Goal: Transaction & Acquisition: Purchase product/service

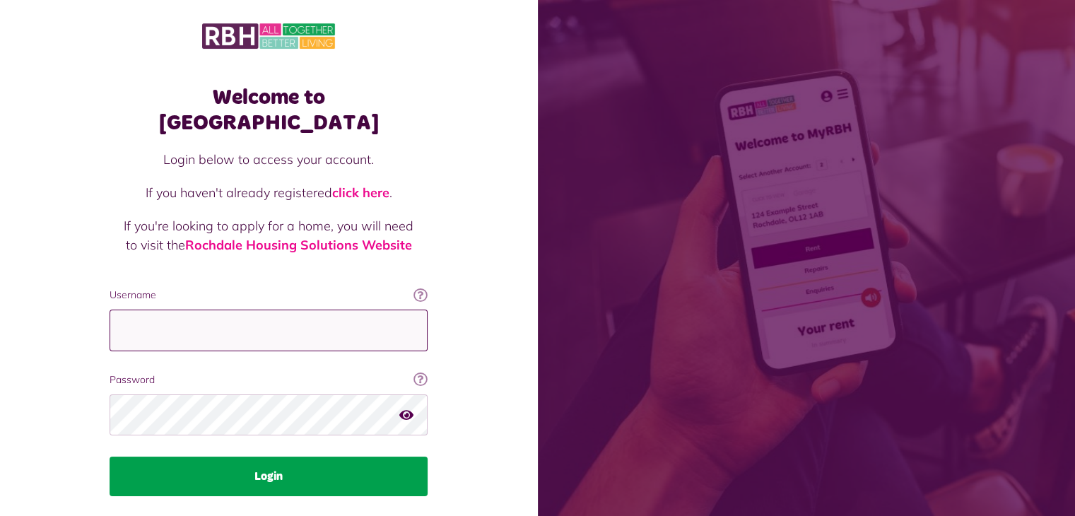
type input "**********"
click at [269, 456] on button "Login" at bounding box center [269, 476] width 318 height 40
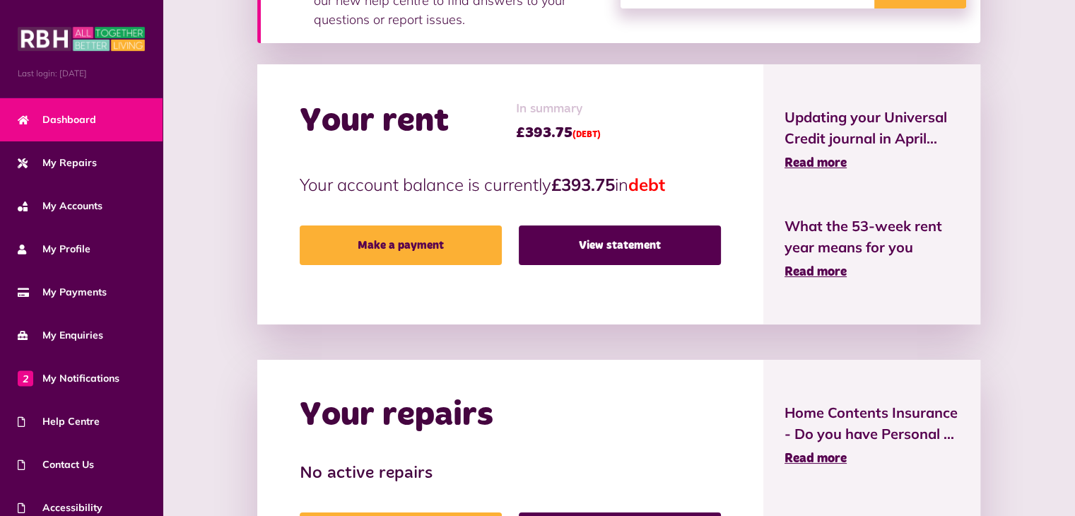
scroll to position [286, 0]
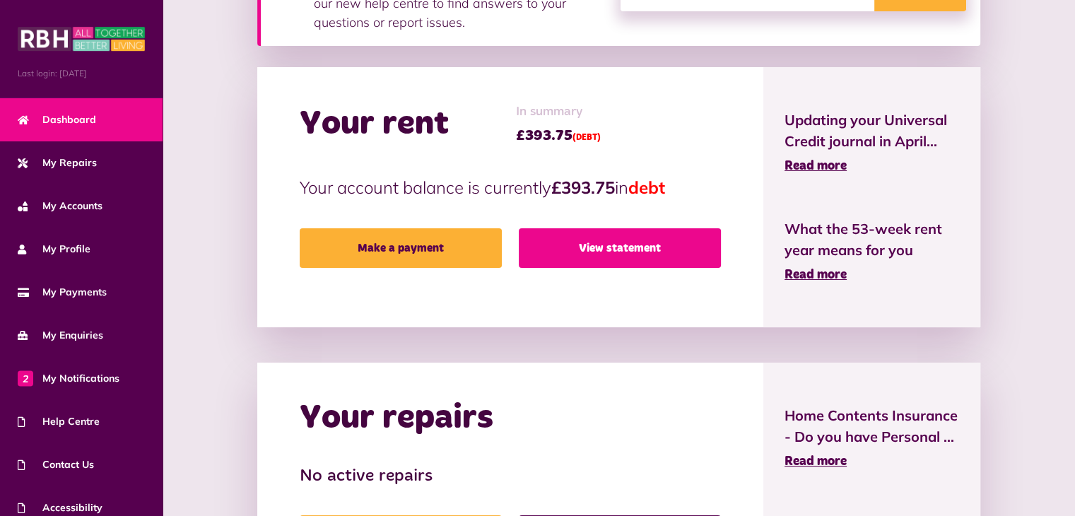
click at [625, 241] on link "View statement" at bounding box center [620, 248] width 202 height 40
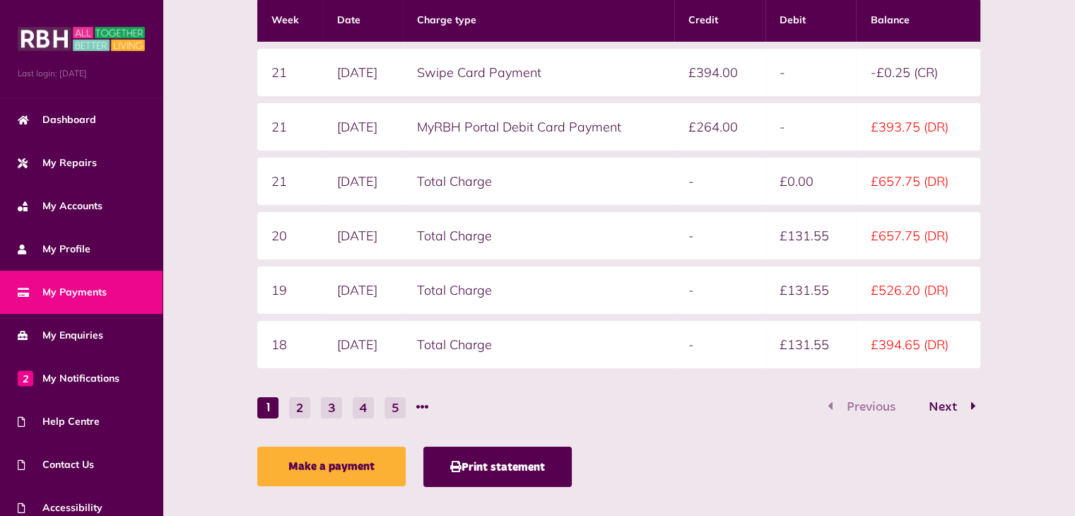
scroll to position [291, 0]
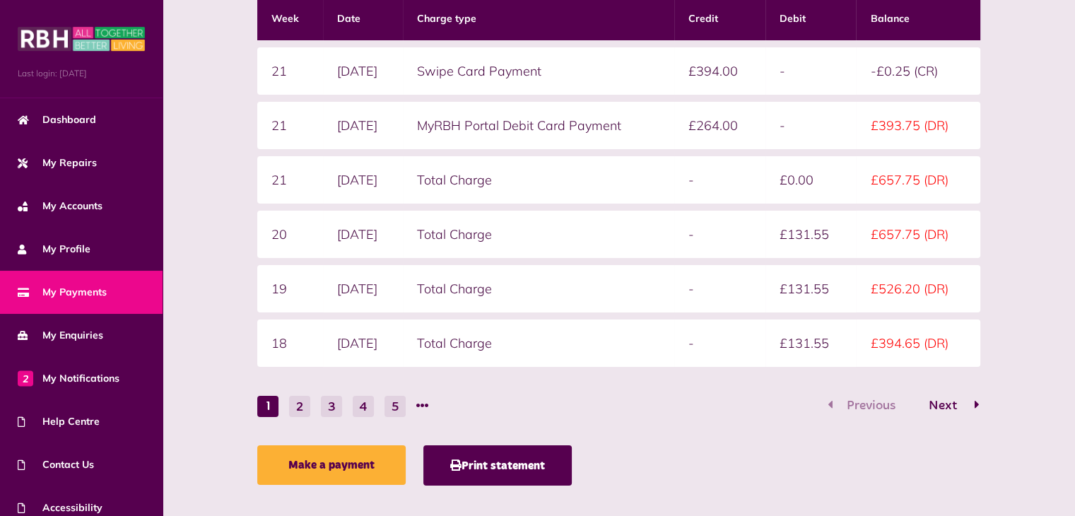
click at [947, 400] on span "Next" at bounding box center [942, 405] width 49 height 13
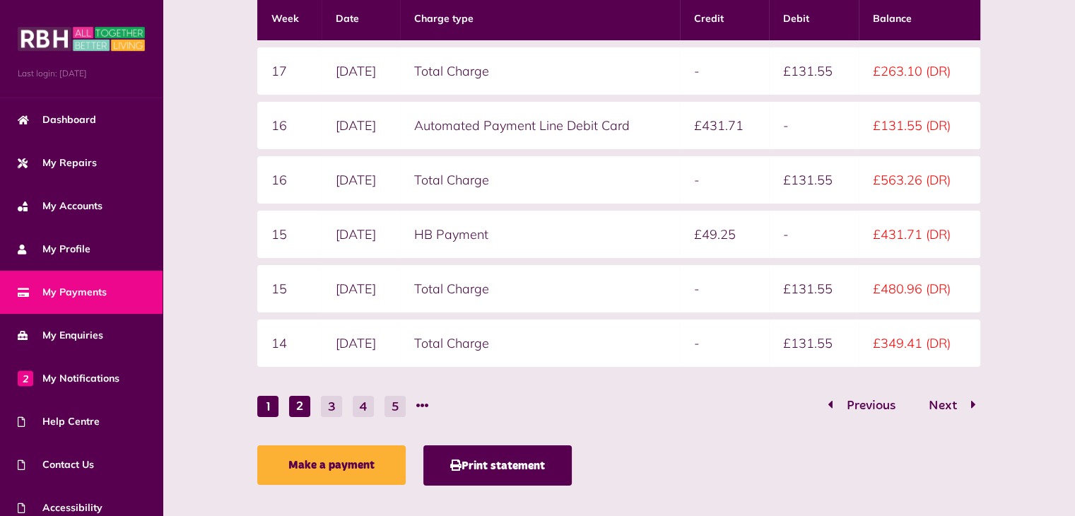
click at [270, 402] on button "1" at bounding box center [267, 406] width 21 height 21
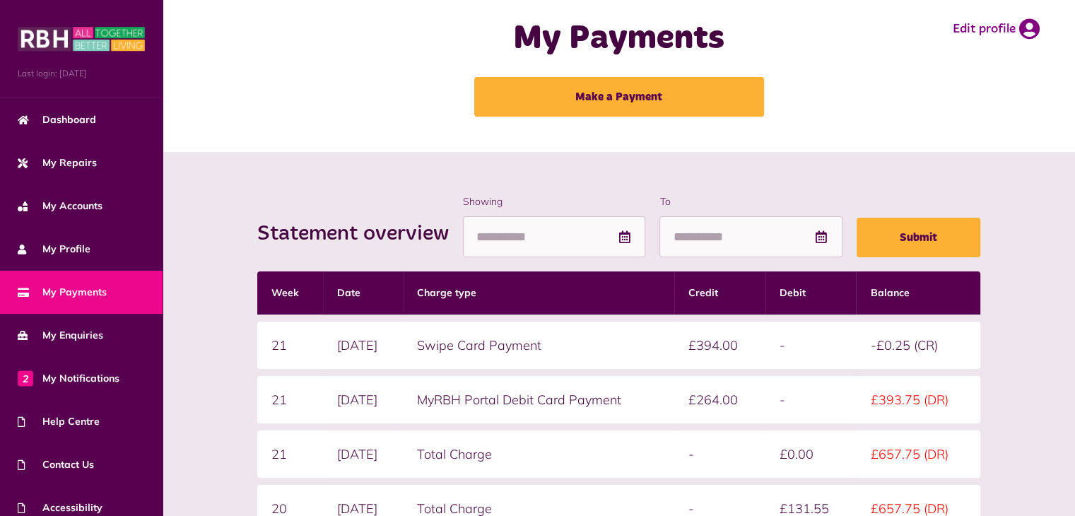
scroll to position [0, 0]
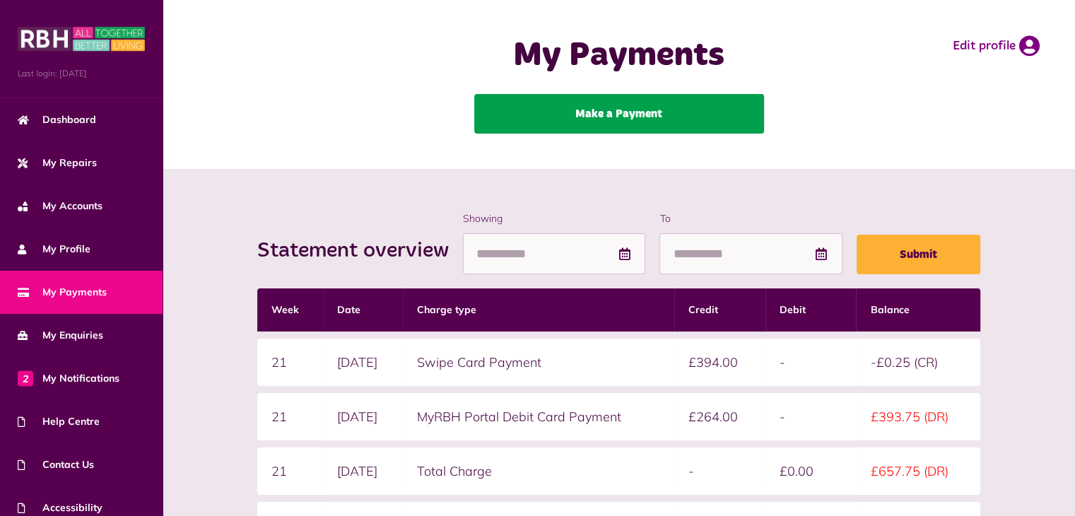
click at [642, 111] on link "Make a Payment" at bounding box center [619, 114] width 290 height 40
